Goal: Transaction & Acquisition: Purchase product/service

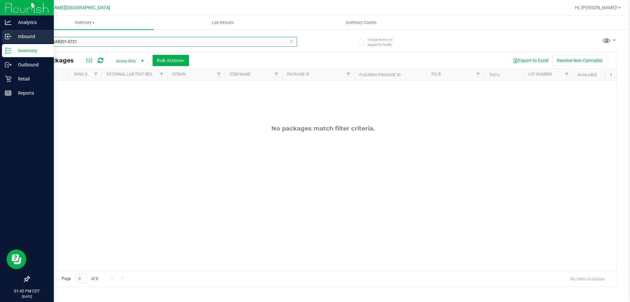
drag, startPoint x: 102, startPoint y: 42, endPoint x: 0, endPoint y: 44, distance: 102.5
click at [0, 44] on div "Analytics Inbound Inventory Outbound Retail Reports 01:45 PM CDT [DATE] 08/27 F…" at bounding box center [315, 151] width 630 height 302
drag, startPoint x: 94, startPoint y: 44, endPoint x: 0, endPoint y: 41, distance: 94.3
click at [0, 41] on div "Analytics Inbound Inventory Outbound Retail Reports 01:45 PM CDT [DATE] 08/27 F…" at bounding box center [315, 151] width 630 height 302
paste input "3-0723"
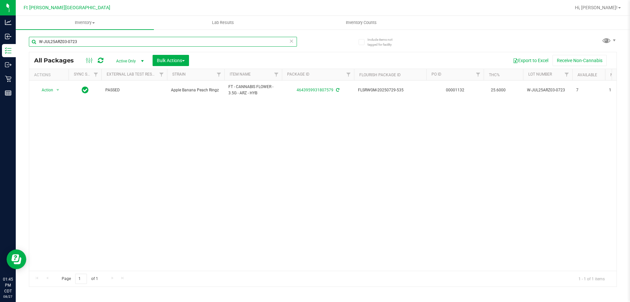
type input "W-JUL25ARZ03-0723"
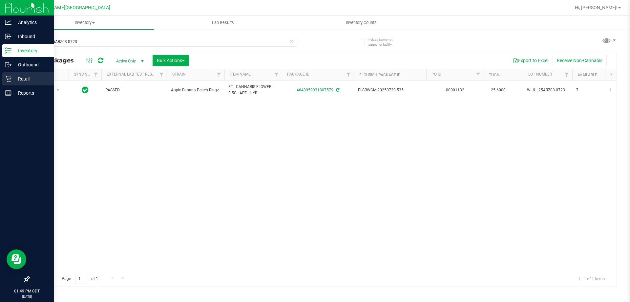
click at [12, 77] on p "Retail" at bounding box center [30, 79] width 39 height 8
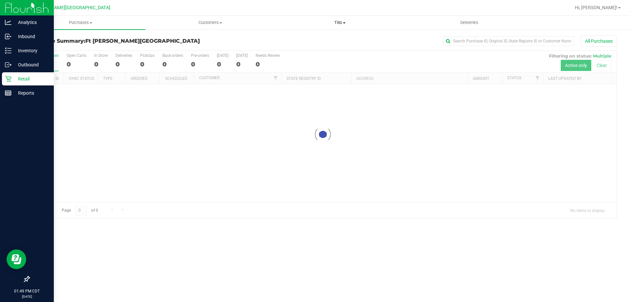
click at [335, 17] on uib-tab-heading "Tills Manage tills Reconcile e-payments" at bounding box center [340, 22] width 129 height 13
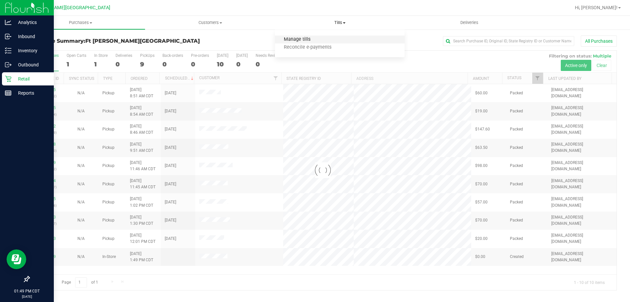
click at [307, 38] on span "Manage tills" at bounding box center [297, 40] width 44 height 6
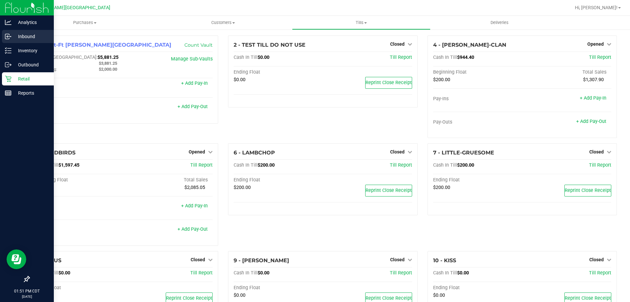
click at [11, 40] on p "Inbound" at bounding box center [30, 37] width 39 height 8
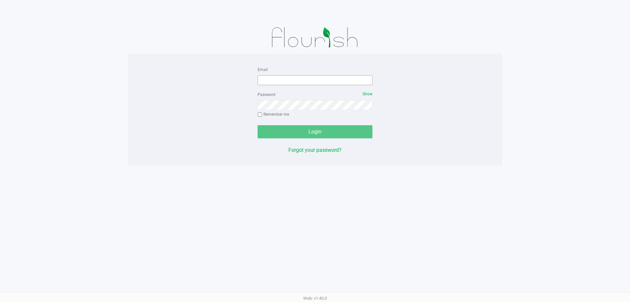
click at [299, 75] on div "Email" at bounding box center [315, 75] width 115 height 20
click at [299, 81] on input "Email" at bounding box center [315, 80] width 115 height 10
type input "[EMAIL_ADDRESS][DOMAIN_NAME]"
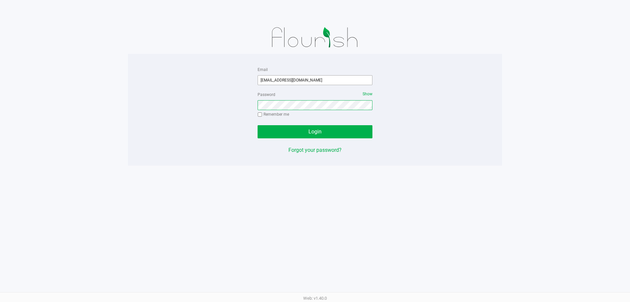
click at [258, 125] on button "Login" at bounding box center [315, 131] width 115 height 13
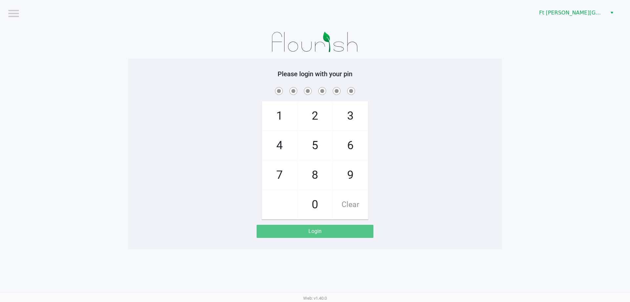
click at [461, 92] on span at bounding box center [315, 91] width 364 height 10
checkbox input "true"
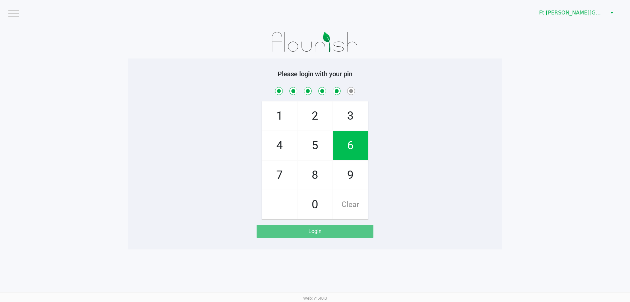
checkbox input "true"
checkbox input "false"
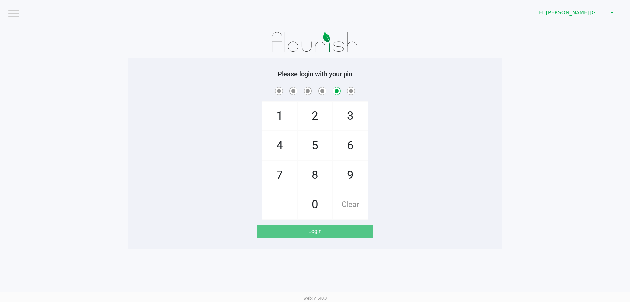
checkbox input "false"
checkbox input "true"
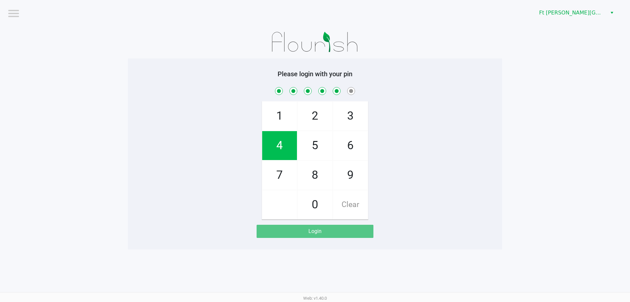
checkbox input "true"
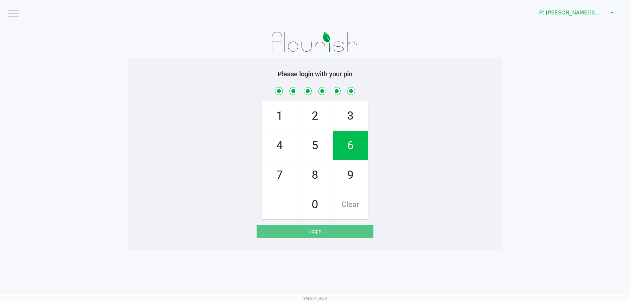
checkbox input "true"
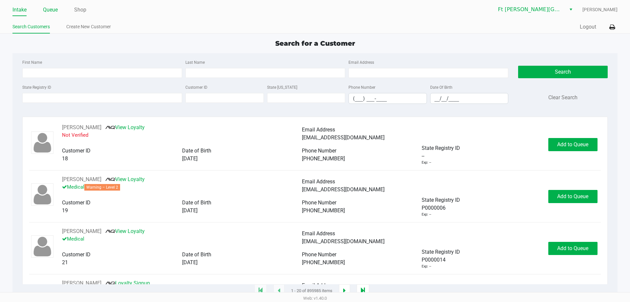
click at [52, 8] on link "Queue" at bounding box center [50, 9] width 15 height 9
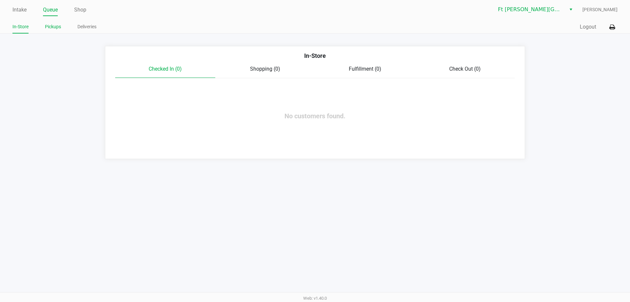
click at [55, 29] on link "Pickups" at bounding box center [53, 27] width 16 height 8
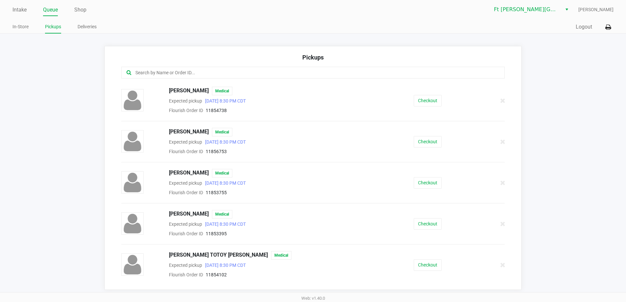
click at [182, 72] on input "text" at bounding box center [303, 73] width 336 height 8
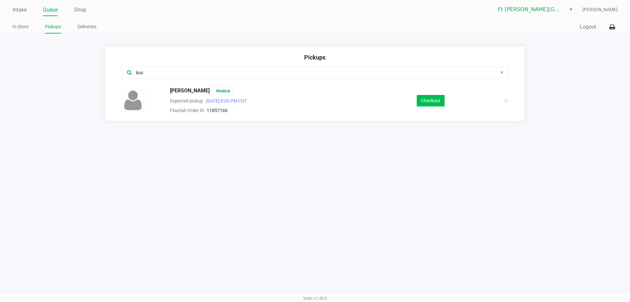
type input "loui"
click at [424, 101] on button "Checkout" at bounding box center [431, 100] width 28 height 11
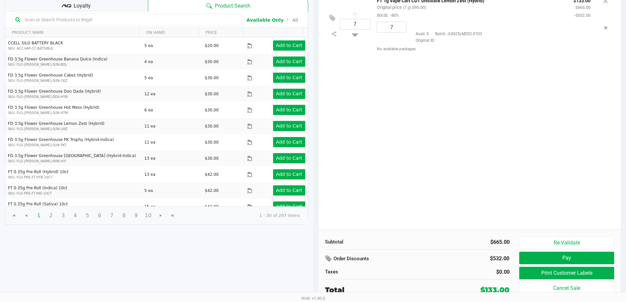
scroll to position [67, 0]
click at [548, 269] on button "Print Customer Labels" at bounding box center [566, 272] width 95 height 12
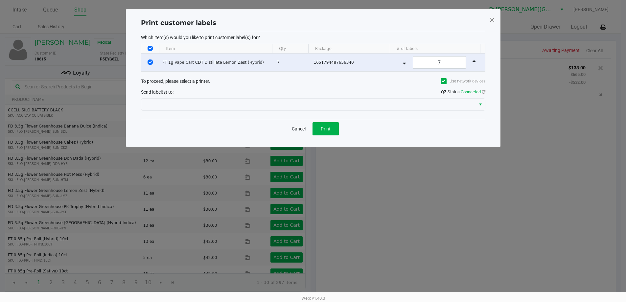
scroll to position [0, 0]
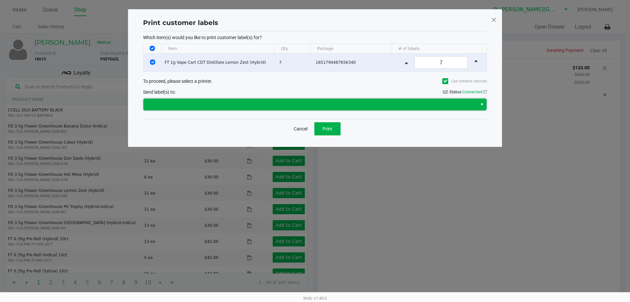
click at [282, 106] on span at bounding box center [310, 104] width 326 height 8
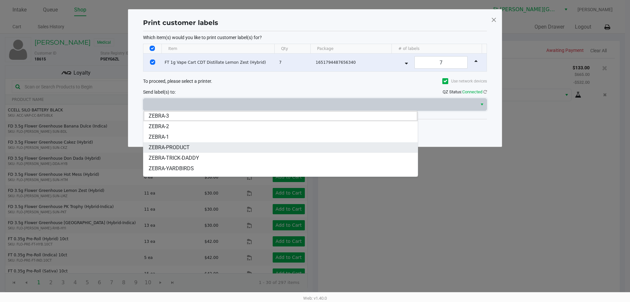
click at [217, 142] on li "ZEBRA-PRODUCT" at bounding box center [281, 147] width 275 height 11
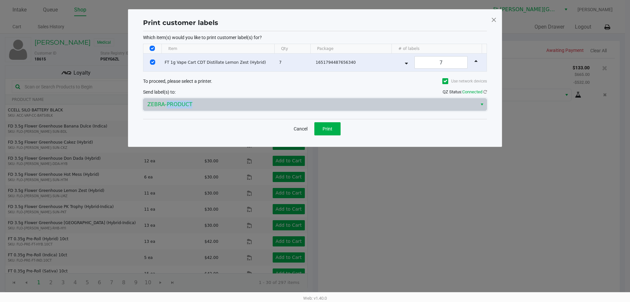
click at [217, 142] on div "Print customer labels Which item(s) would you like to print customer label(s) f…" at bounding box center [315, 78] width 374 height 138
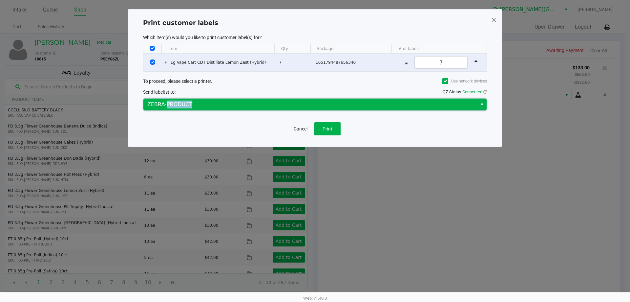
click at [215, 103] on span "ZEBRA-PRODUCT" at bounding box center [310, 104] width 326 height 8
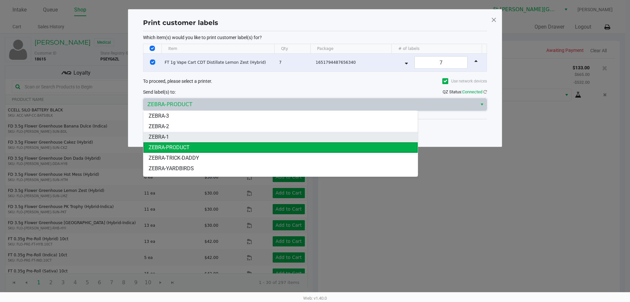
click at [203, 136] on li "ZEBRA-1" at bounding box center [281, 137] width 275 height 11
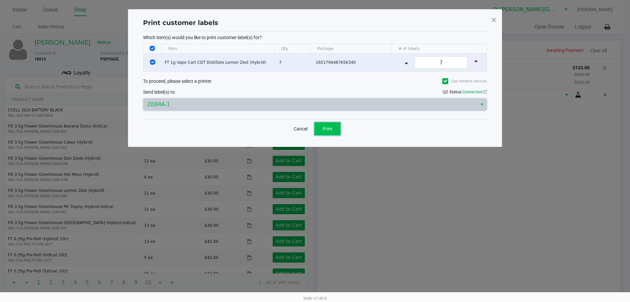
click at [334, 130] on button "Print" at bounding box center [328, 128] width 26 height 13
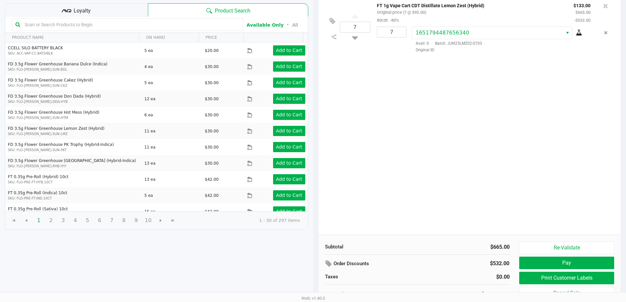
scroll to position [67, 0]
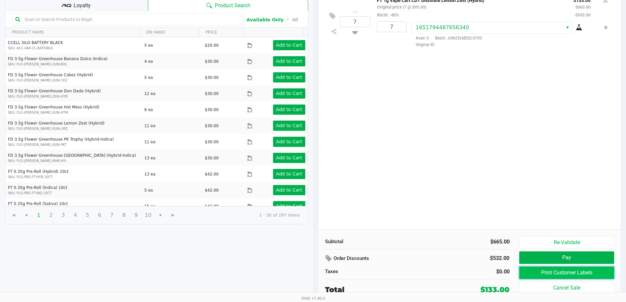
click at [546, 270] on button "Print Customer Labels" at bounding box center [566, 272] width 95 height 12
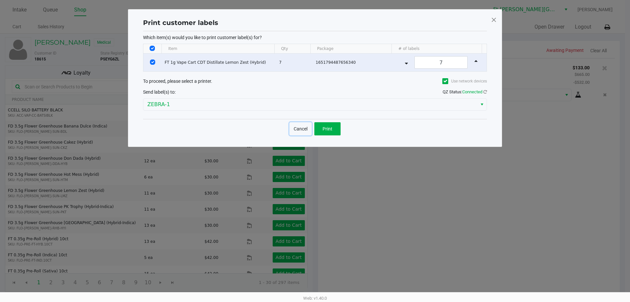
drag, startPoint x: 299, startPoint y: 129, endPoint x: 368, endPoint y: 172, distance: 81.1
click at [299, 129] on button "Cancel" at bounding box center [301, 128] width 22 height 13
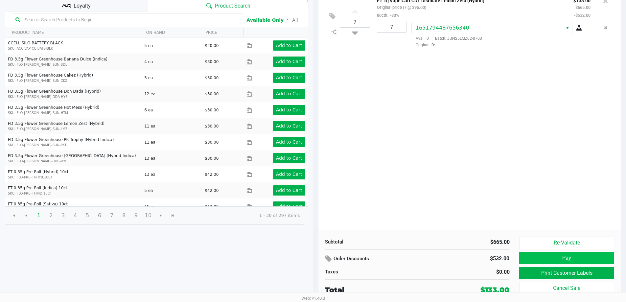
scroll to position [67, 0]
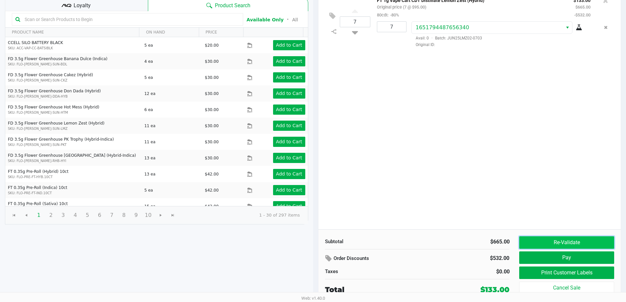
click at [566, 241] on button "Re-Validate" at bounding box center [566, 242] width 95 height 12
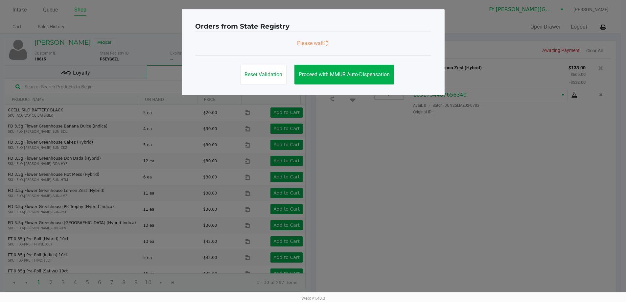
scroll to position [0, 0]
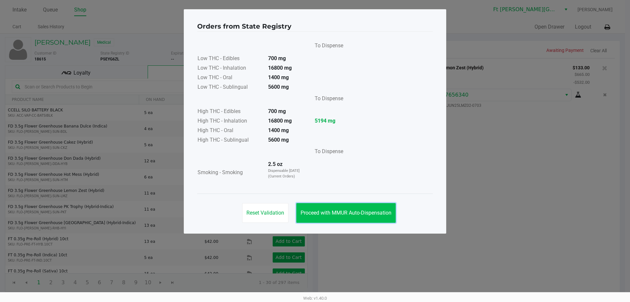
click at [351, 220] on button "Proceed with MMUR Auto-Dispensation" at bounding box center [346, 213] width 99 height 20
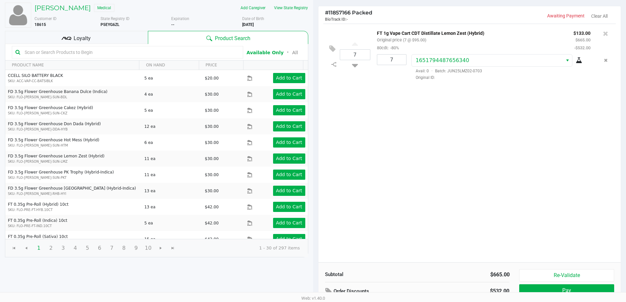
scroll to position [67, 0]
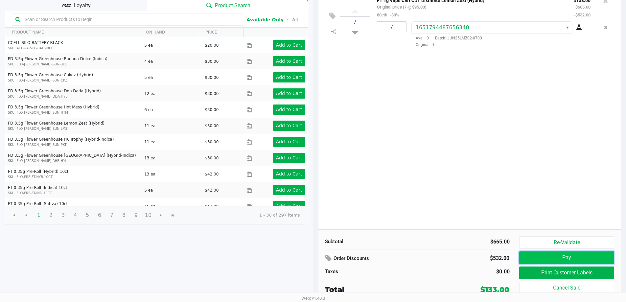
click at [533, 257] on button "Pay" at bounding box center [566, 257] width 95 height 12
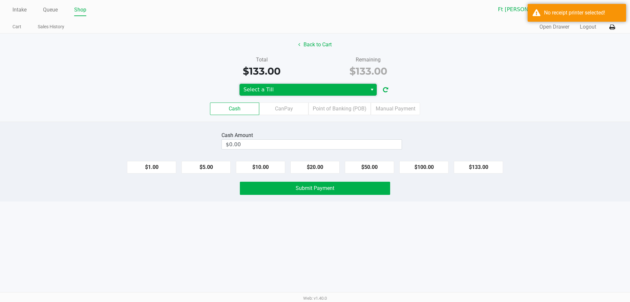
click at [329, 85] on span "Select a Till" at bounding box center [304, 90] width 128 height 12
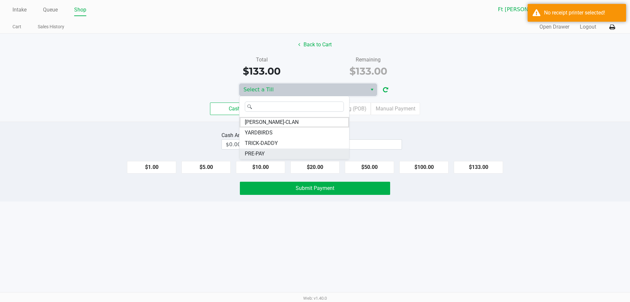
click at [287, 153] on li "PRE-PAY" at bounding box center [295, 153] width 110 height 11
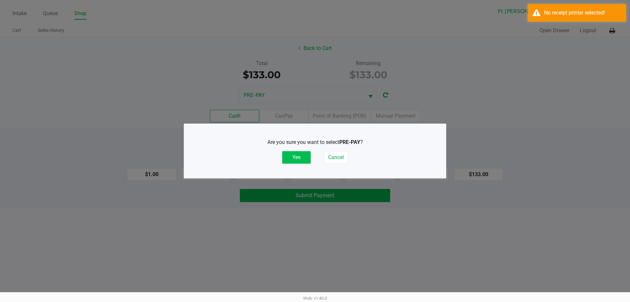
click at [308, 160] on button "Yes" at bounding box center [296, 157] width 29 height 12
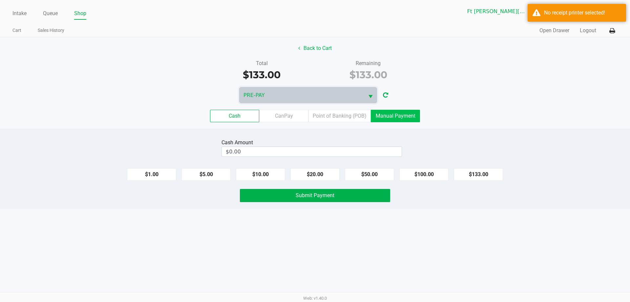
click at [393, 116] on label "Manual Payment" at bounding box center [395, 116] width 49 height 12
click at [0, 0] on 8 "Manual Payment" at bounding box center [0, 0] width 0 height 0
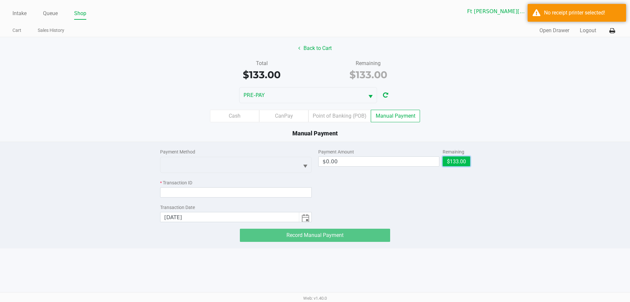
click at [454, 162] on button "$133.00" at bounding box center [457, 161] width 28 height 10
type input "$133.00"
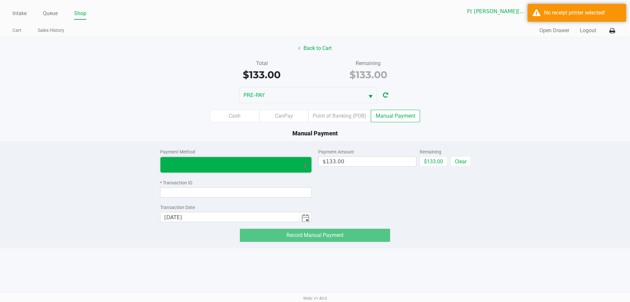
click at [188, 162] on span at bounding box center [230, 165] width 131 height 8
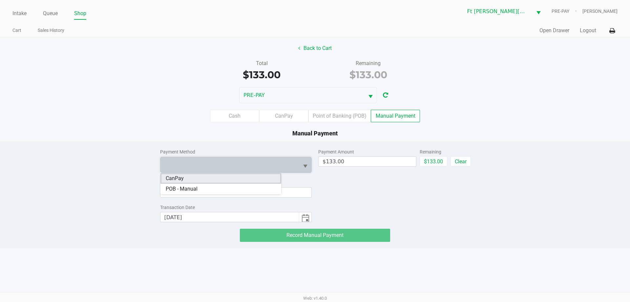
click at [185, 179] on li "CanPay" at bounding box center [221, 178] width 121 height 11
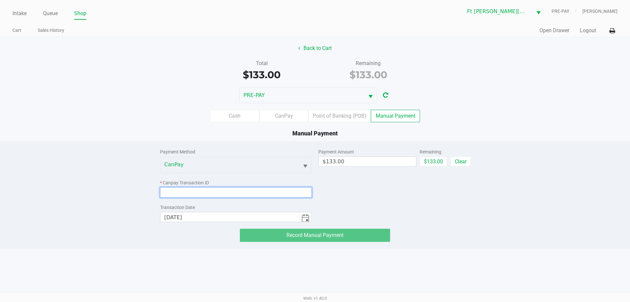
click at [190, 189] on input at bounding box center [236, 192] width 152 height 10
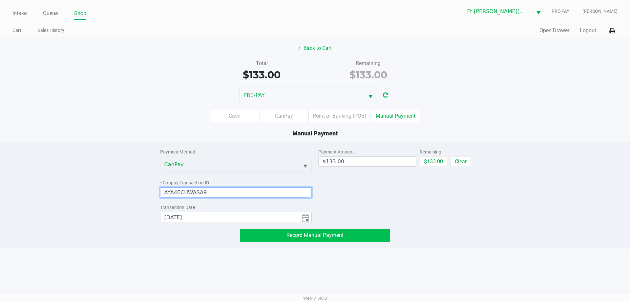
type input "AYA4ECUWASA9"
click at [319, 237] on span "Record Manual Payment" at bounding box center [315, 235] width 57 height 6
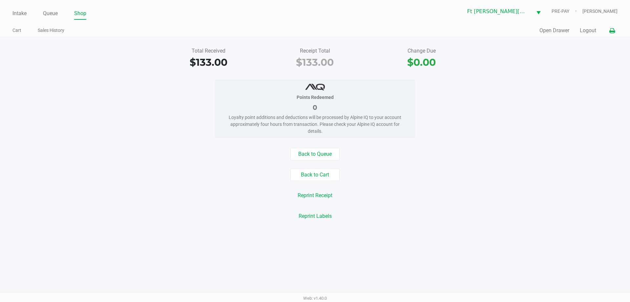
click at [610, 33] on icon at bounding box center [613, 31] width 6 height 5
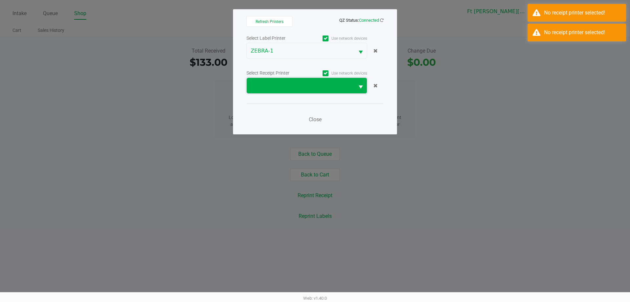
click at [294, 84] on span at bounding box center [301, 86] width 100 height 8
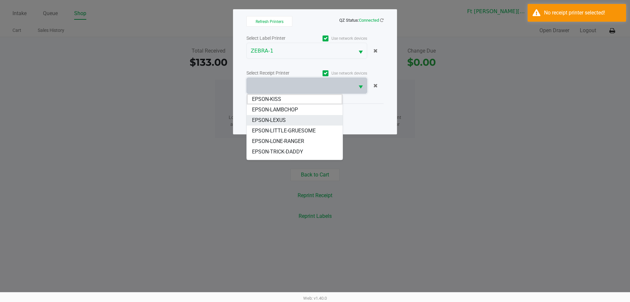
click at [278, 120] on span "EPSON-LEXUS" at bounding box center [269, 120] width 34 height 8
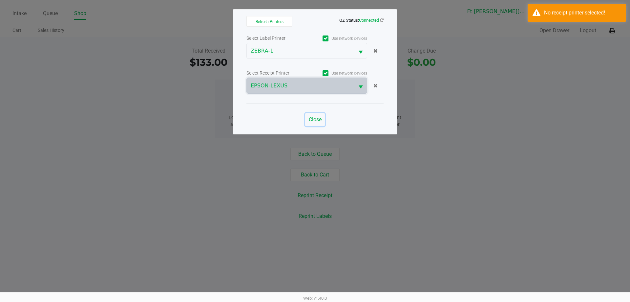
click at [309, 118] on span "Close" at bounding box center [315, 119] width 13 height 6
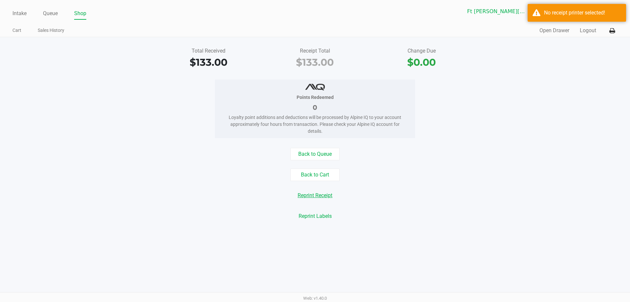
click at [316, 199] on button "Reprint Receipt" at bounding box center [315, 195] width 43 height 12
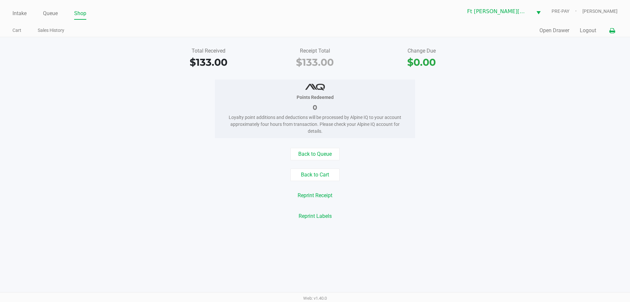
click at [609, 31] on button at bounding box center [612, 31] width 11 height 12
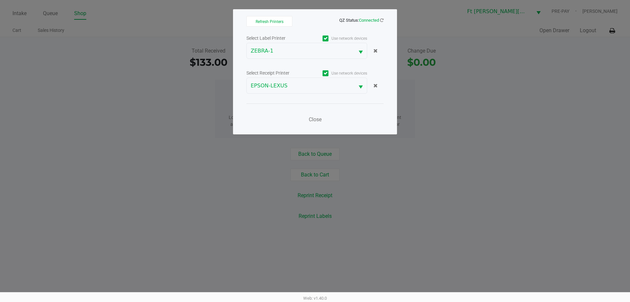
click at [442, 130] on ngb-modal-window "Refresh Printers QZ Status: Connected Select Label Printer Use network devices …" at bounding box center [315, 151] width 630 height 302
click at [312, 119] on span "Close" at bounding box center [315, 119] width 13 height 6
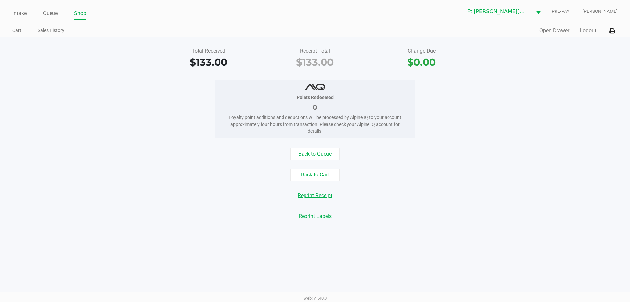
click at [311, 193] on button "Reprint Receipt" at bounding box center [315, 195] width 43 height 12
click at [610, 31] on icon at bounding box center [613, 31] width 6 height 5
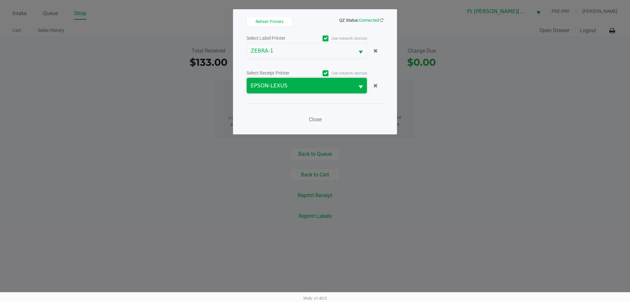
click at [324, 81] on span "EPSON-LEXUS" at bounding box center [301, 85] width 108 height 15
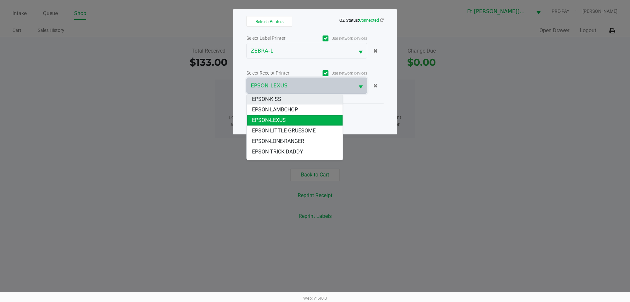
click at [290, 96] on li "EPSON-KISS" at bounding box center [295, 99] width 96 height 11
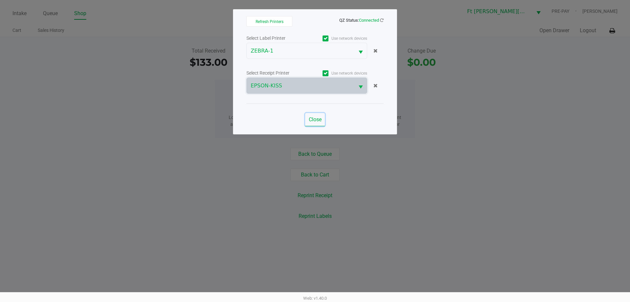
click at [314, 120] on span "Close" at bounding box center [315, 119] width 13 height 6
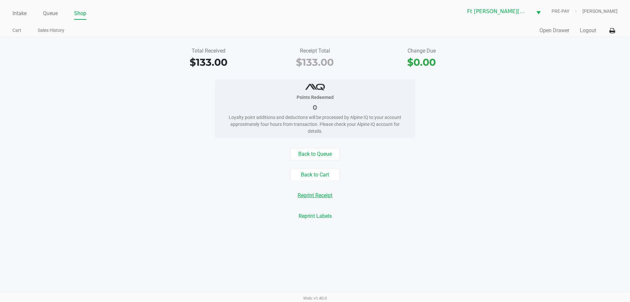
click at [320, 192] on button "Reprint Receipt" at bounding box center [315, 195] width 43 height 12
click at [320, 194] on button "Reprint Receipt" at bounding box center [315, 195] width 43 height 12
click at [519, 163] on div "Back to Queue Back to Cart Reprint Receipt Reprint Labels" at bounding box center [315, 185] width 640 height 75
click at [613, 30] on icon at bounding box center [613, 31] width 6 height 5
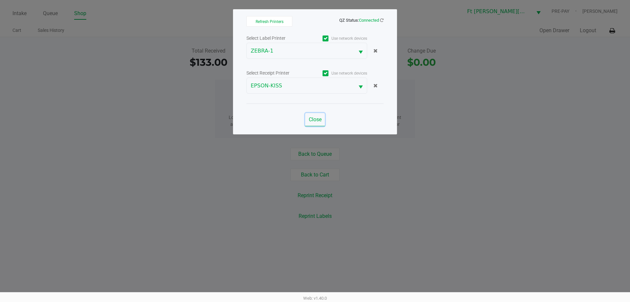
click at [311, 122] on span "Close" at bounding box center [315, 119] width 13 height 6
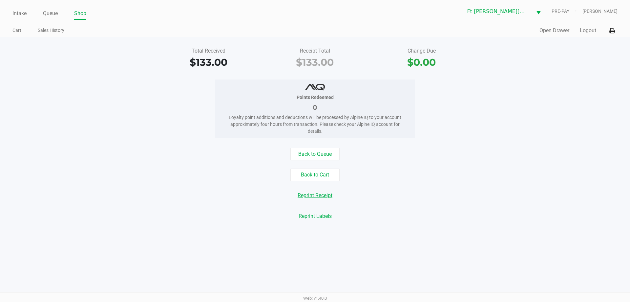
click at [316, 195] on button "Reprint Receipt" at bounding box center [315, 195] width 43 height 12
click at [312, 196] on button "Reprint Receipt" at bounding box center [315, 195] width 43 height 12
click at [612, 33] on icon at bounding box center [613, 31] width 6 height 5
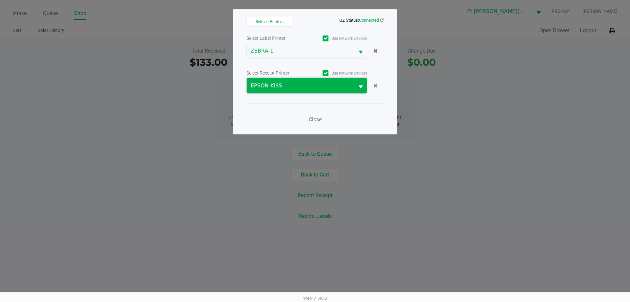
click at [282, 82] on span "EPSON-KISS" at bounding box center [301, 86] width 100 height 8
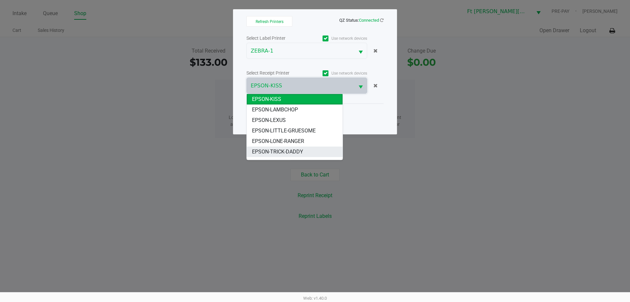
click at [281, 148] on span "EPSON-TRICK-DADDY" at bounding box center [277, 152] width 51 height 8
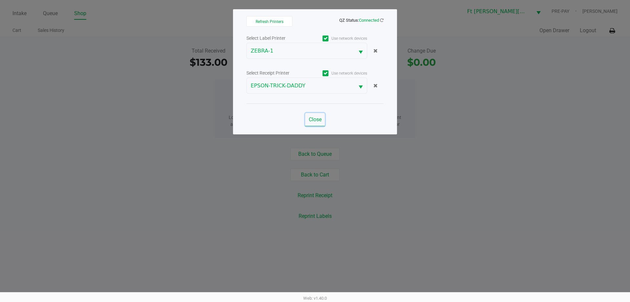
drag, startPoint x: 318, startPoint y: 119, endPoint x: 353, endPoint y: 111, distance: 35.5
click at [353, 111] on div "Close" at bounding box center [315, 115] width 137 height 24
click at [314, 121] on span "Close" at bounding box center [315, 119] width 13 height 6
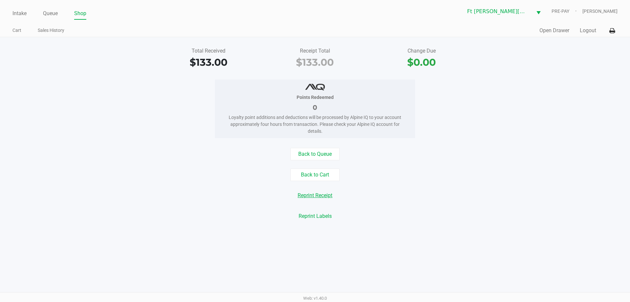
click at [315, 194] on button "Reprint Receipt" at bounding box center [315, 195] width 43 height 12
click at [612, 32] on icon at bounding box center [613, 31] width 6 height 5
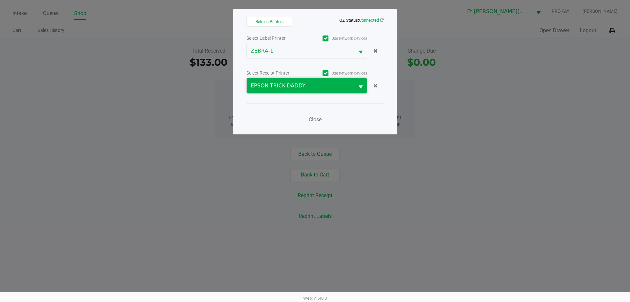
click at [323, 92] on span "EPSON-TRICK-DADDY" at bounding box center [301, 85] width 108 height 15
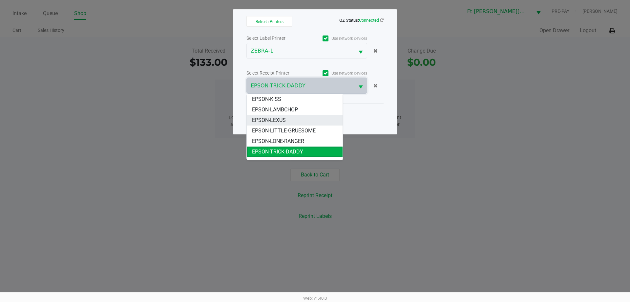
click at [292, 122] on li "EPSON-LEXUS" at bounding box center [295, 120] width 96 height 11
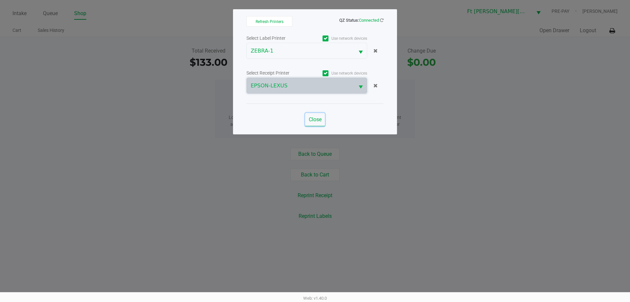
click at [311, 119] on span "Close" at bounding box center [315, 119] width 13 height 6
